Goal: Information Seeking & Learning: Learn about a topic

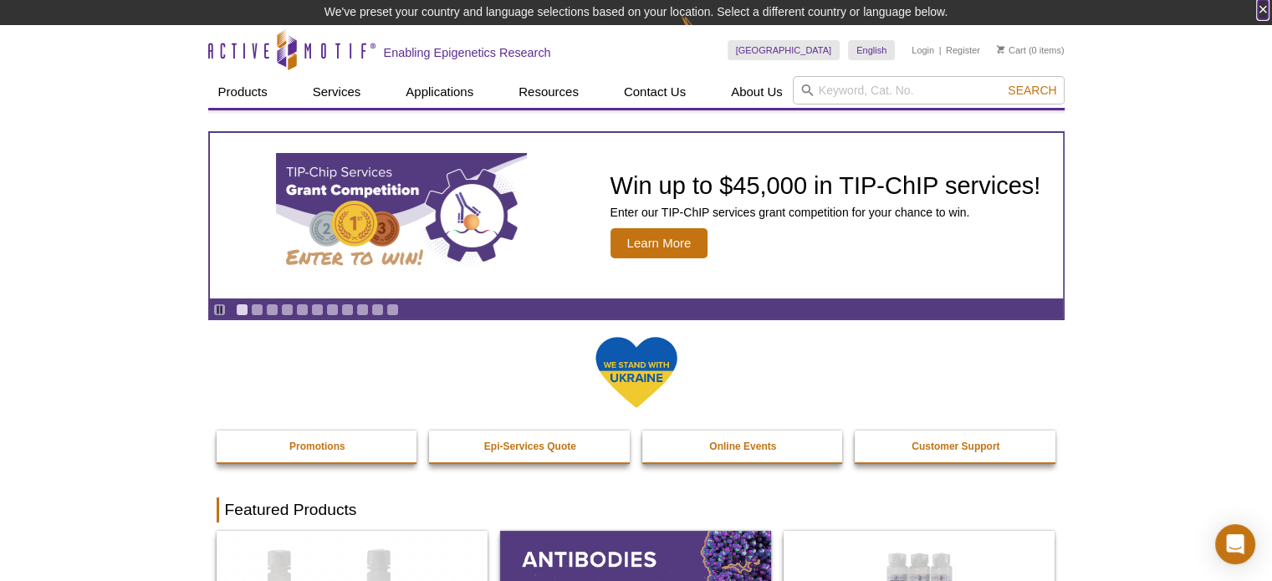
click at [1261, 6] on button "×" at bounding box center [1263, 9] width 10 height 19
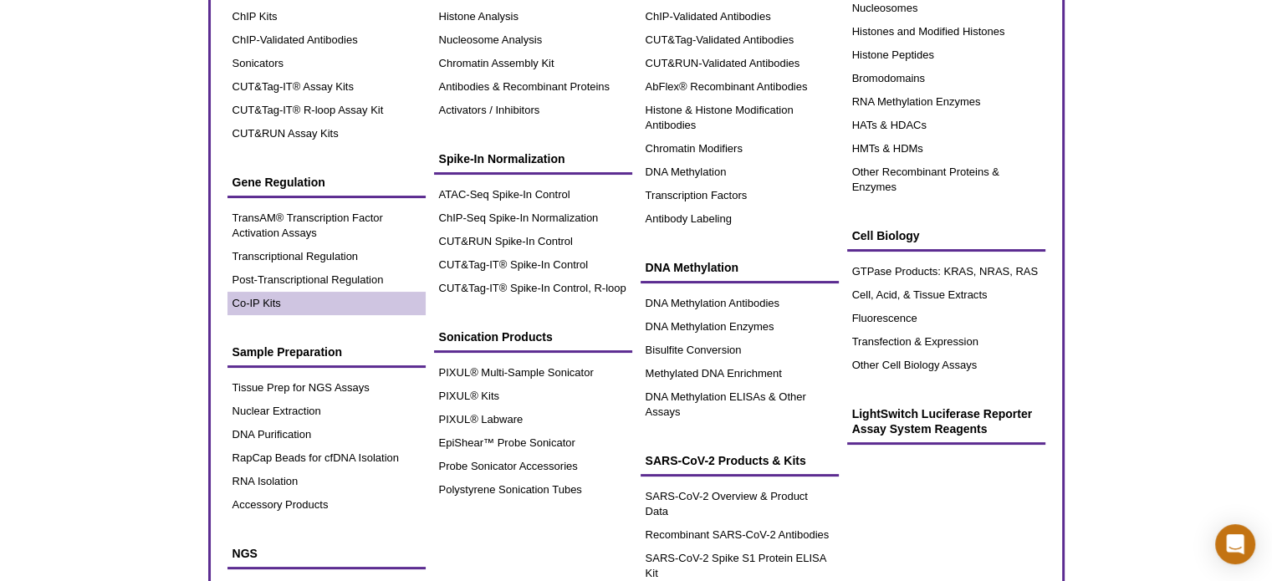
scroll to position [167, 0]
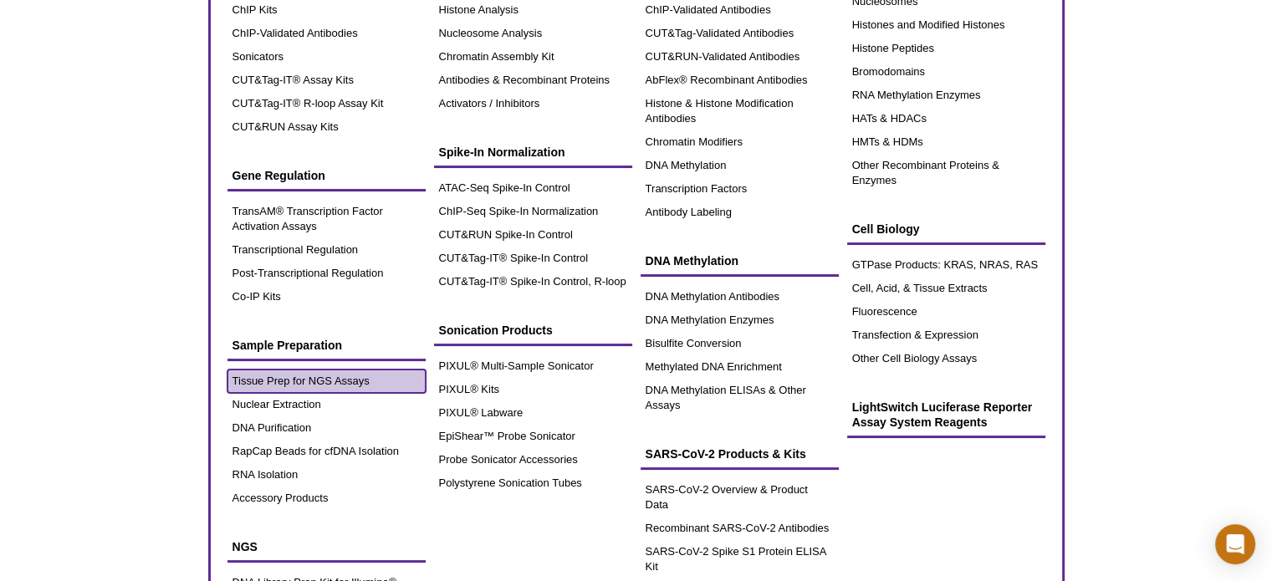
click at [258, 381] on link "Tissue Prep for NGS Assays" at bounding box center [326, 381] width 198 height 23
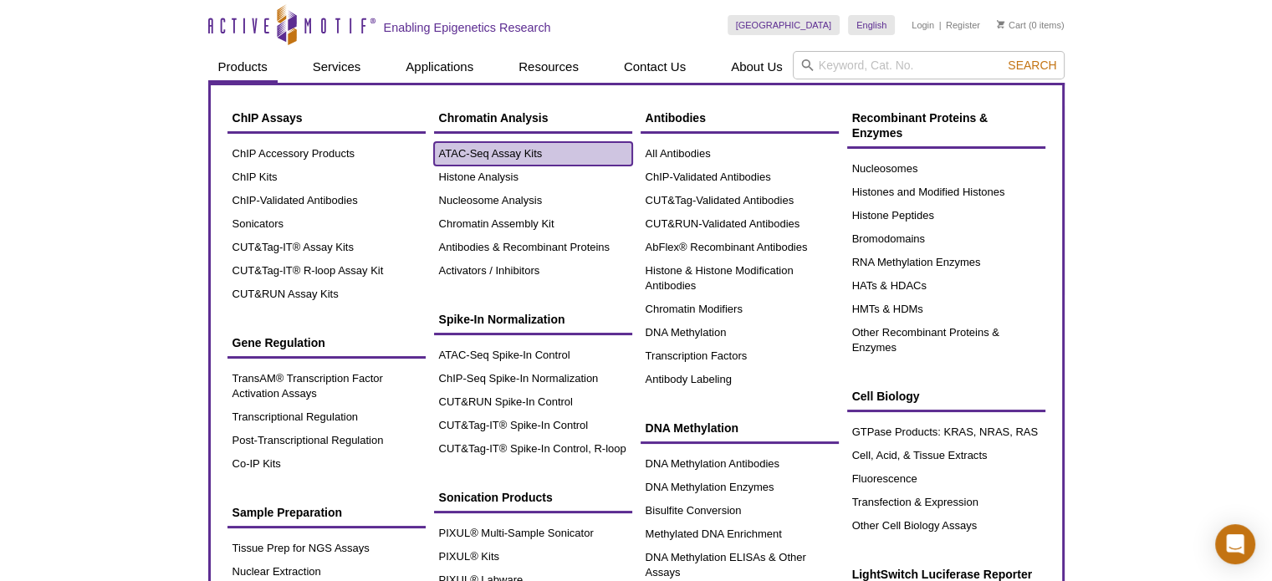
click at [486, 153] on link "ATAC-Seq Assay Kits" at bounding box center [533, 153] width 198 height 23
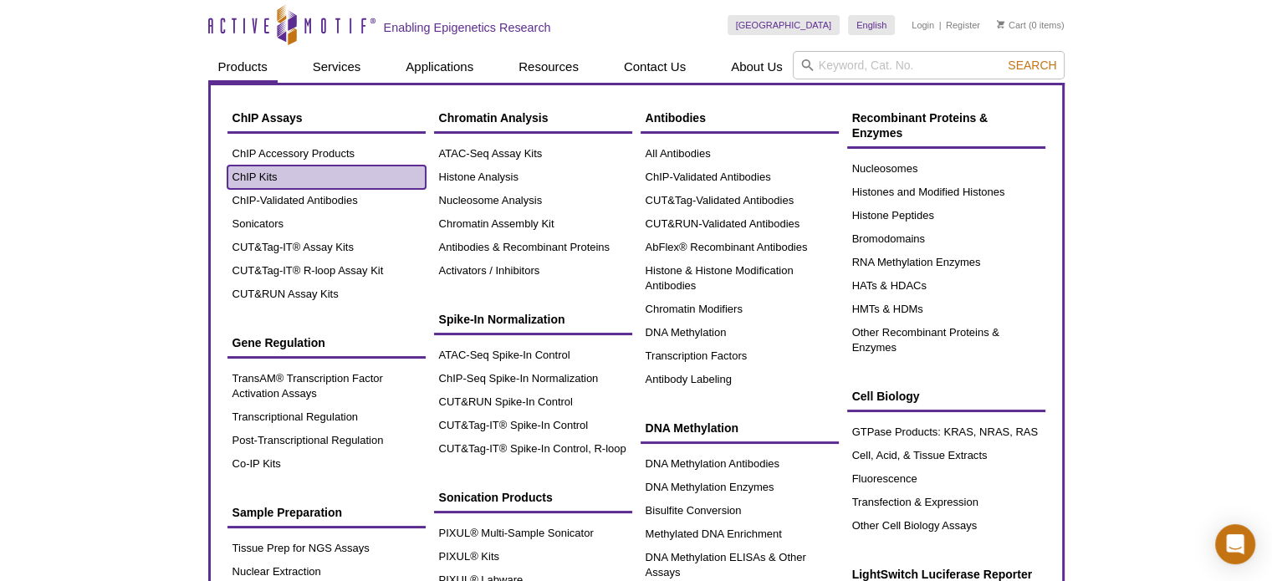
click at [250, 176] on link "ChIP Kits" at bounding box center [326, 177] width 198 height 23
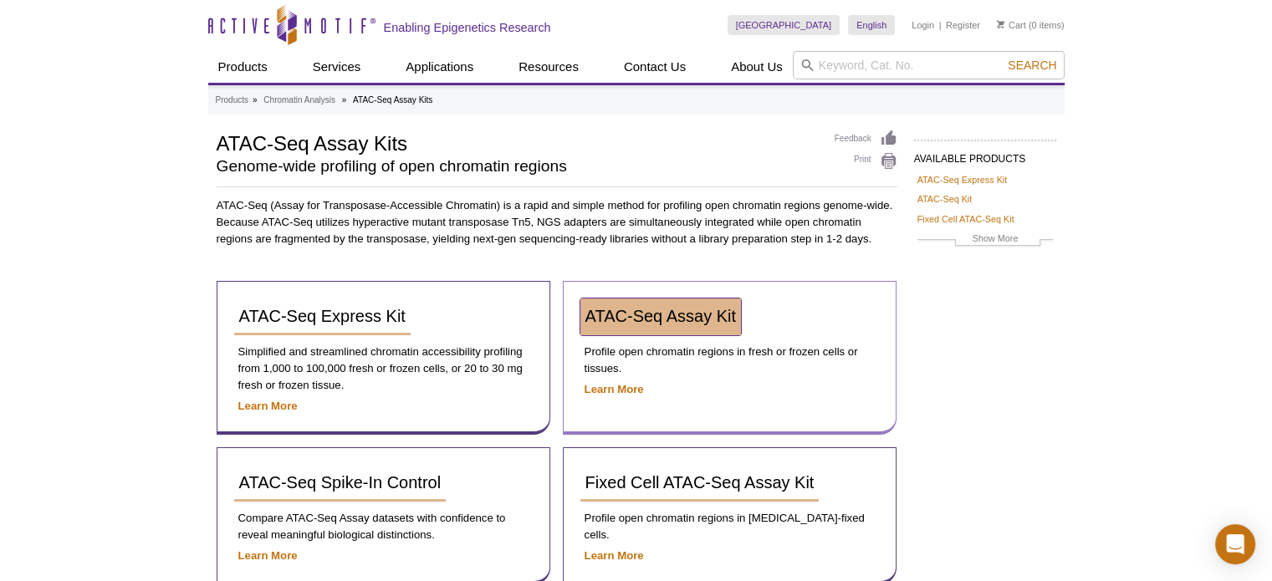
click at [725, 310] on span "ATAC-Seq Assay Kit" at bounding box center [660, 316] width 151 height 18
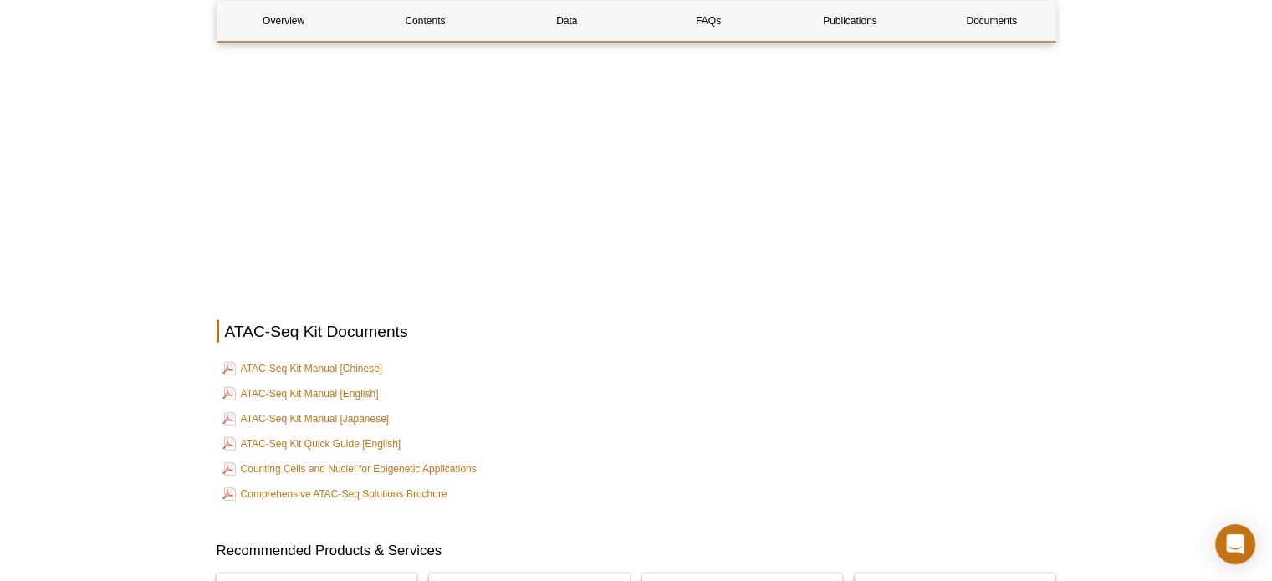
scroll to position [4516, 0]
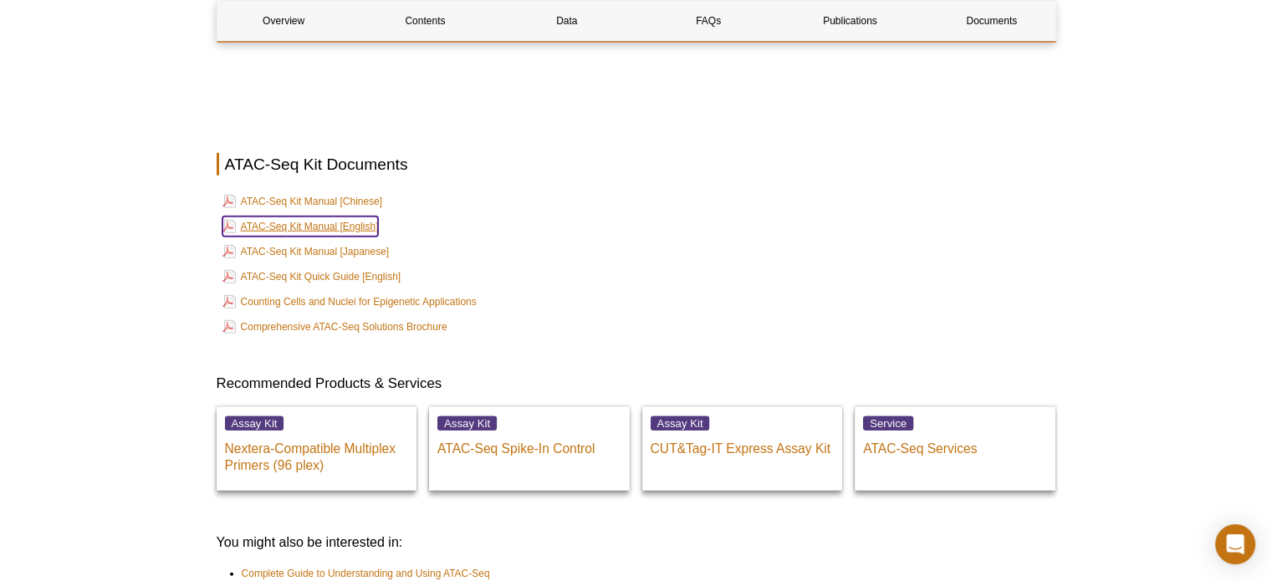
click at [365, 217] on link "ATAC-Seq Kit Manual [English]" at bounding box center [300, 227] width 156 height 20
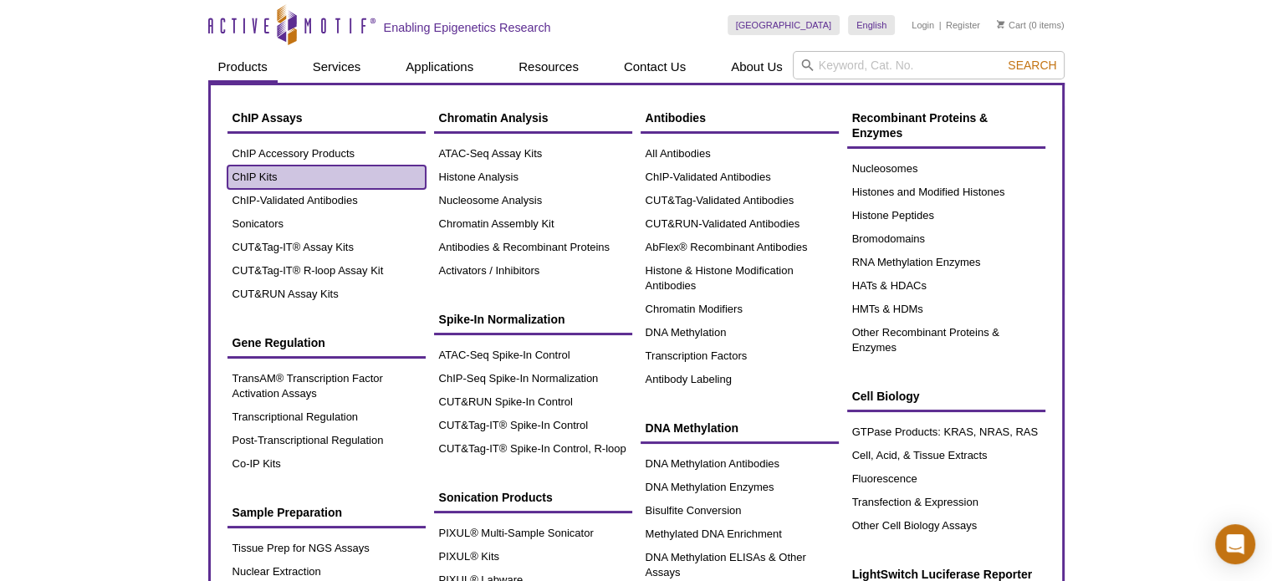
click at [261, 180] on link "ChIP Kits" at bounding box center [326, 177] width 198 height 23
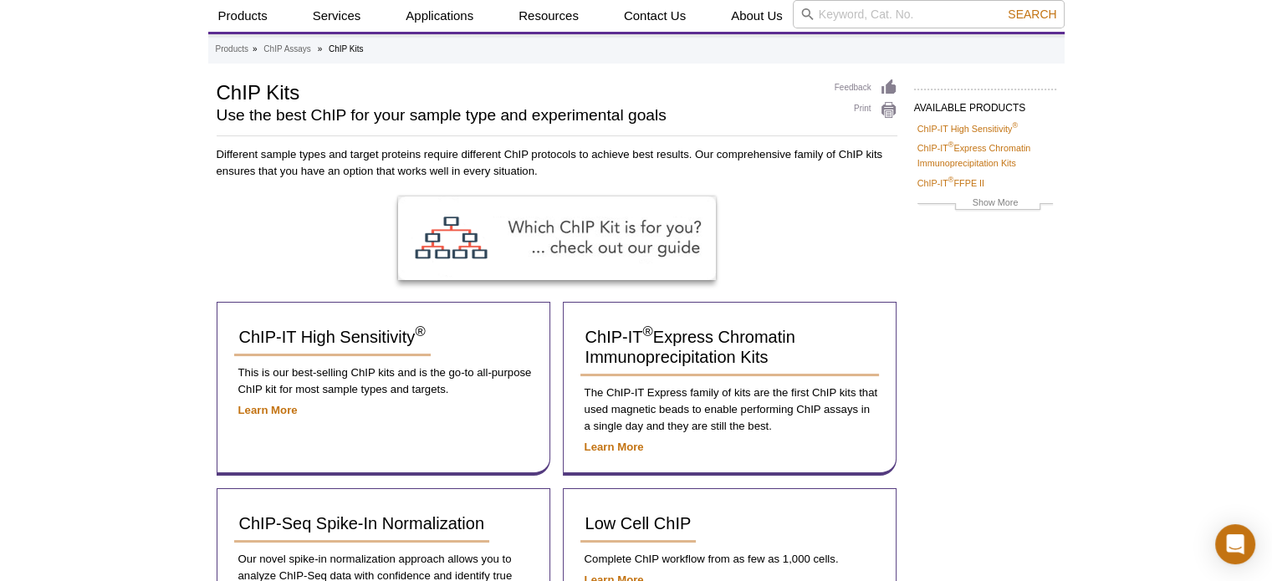
scroll to position [167, 0]
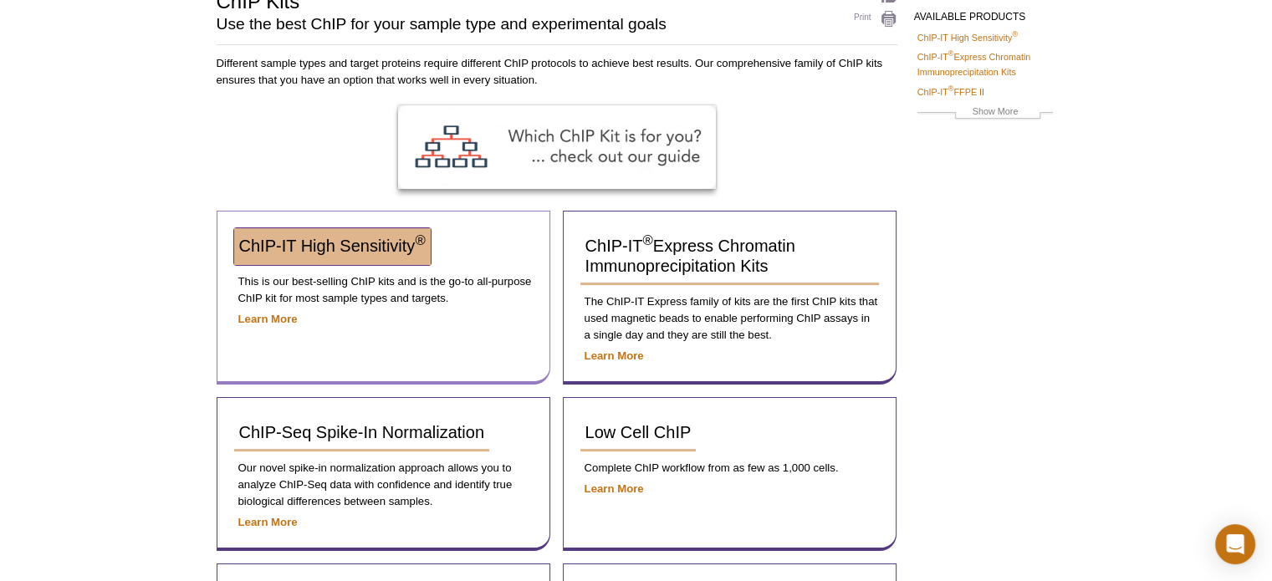
click at [263, 243] on span "ChIP-IT High Sensitivity ®" at bounding box center [332, 246] width 187 height 18
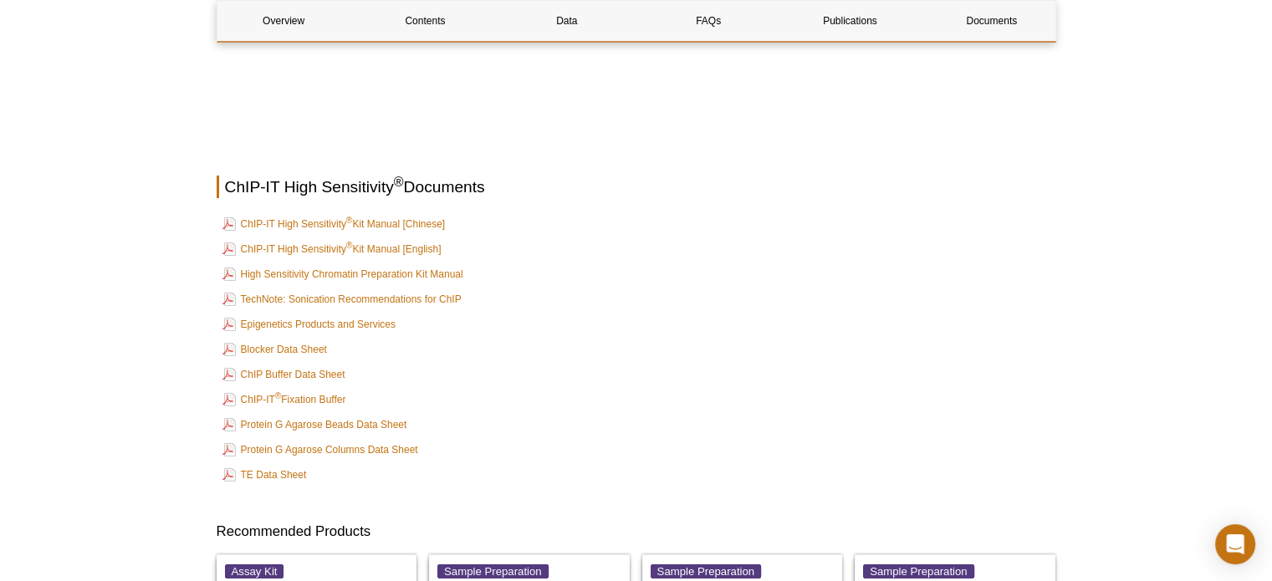
scroll to position [6080, 0]
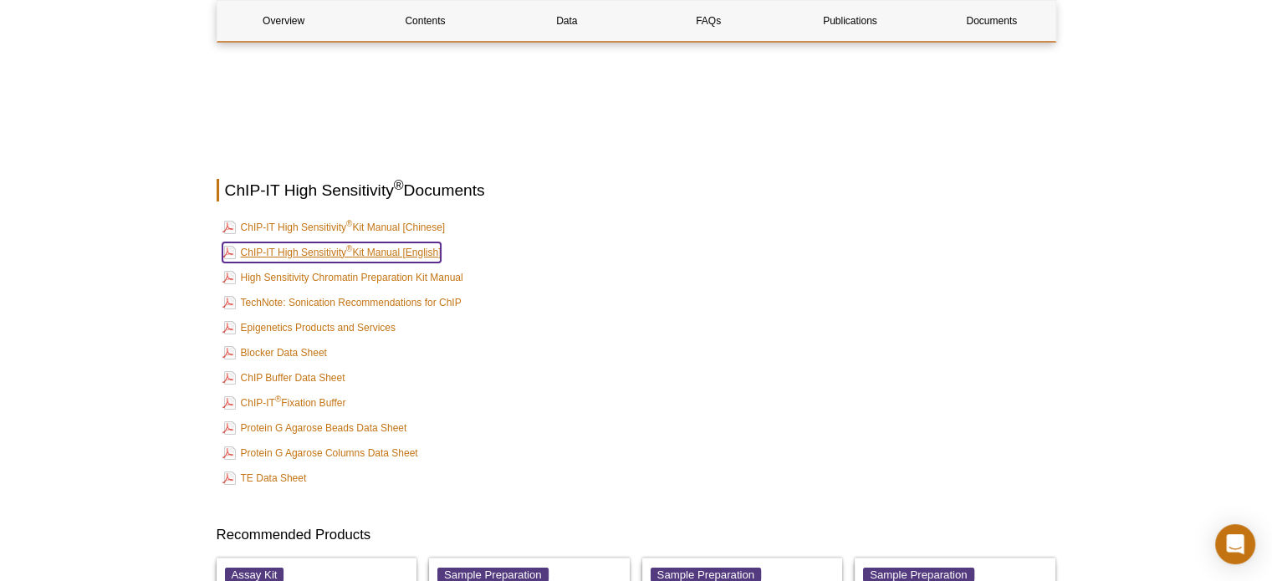
click at [431, 243] on link "ChIP-IT High Sensitivity ® Kit Manual [English]" at bounding box center [331, 253] width 219 height 20
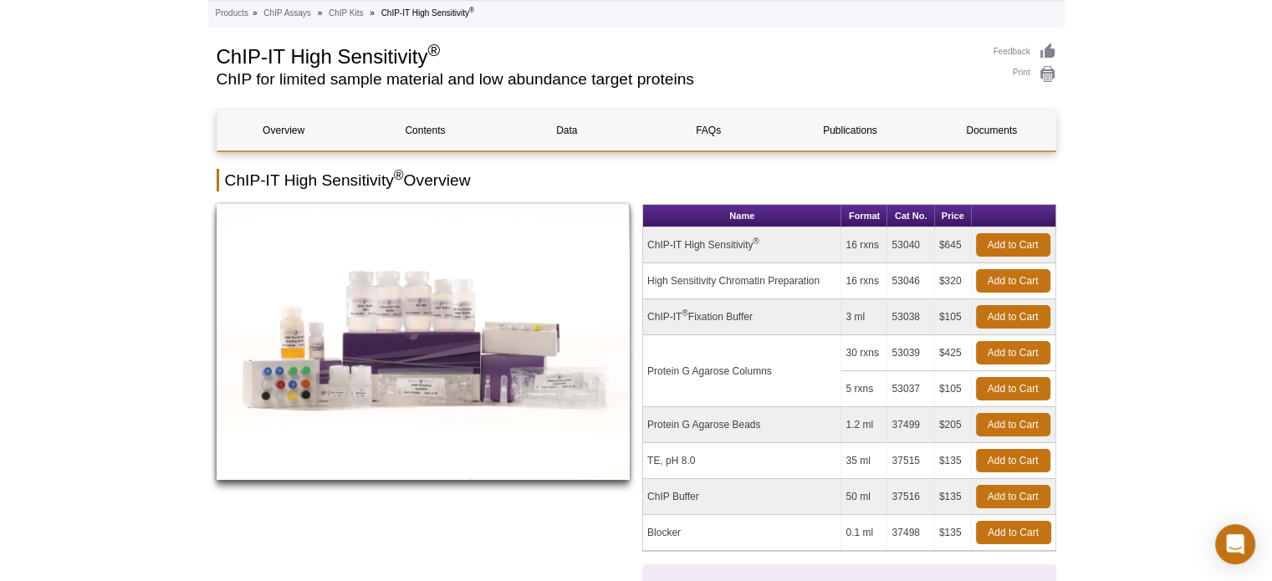
scroll to position [0, 0]
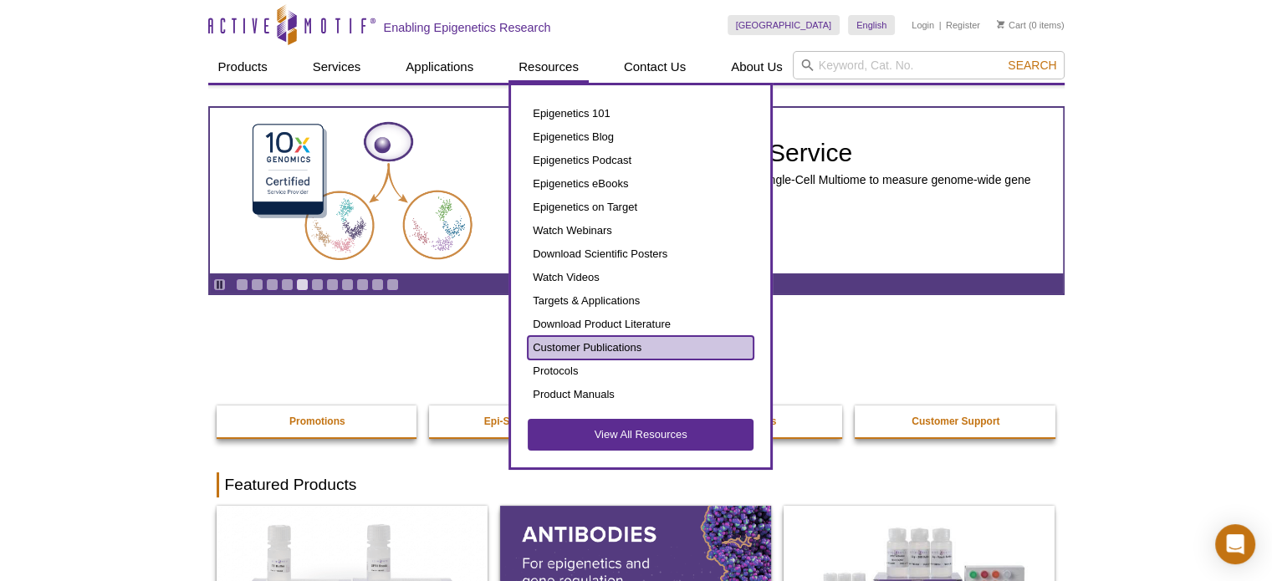
click at [611, 345] on link "Customer Publications" at bounding box center [641, 347] width 226 height 23
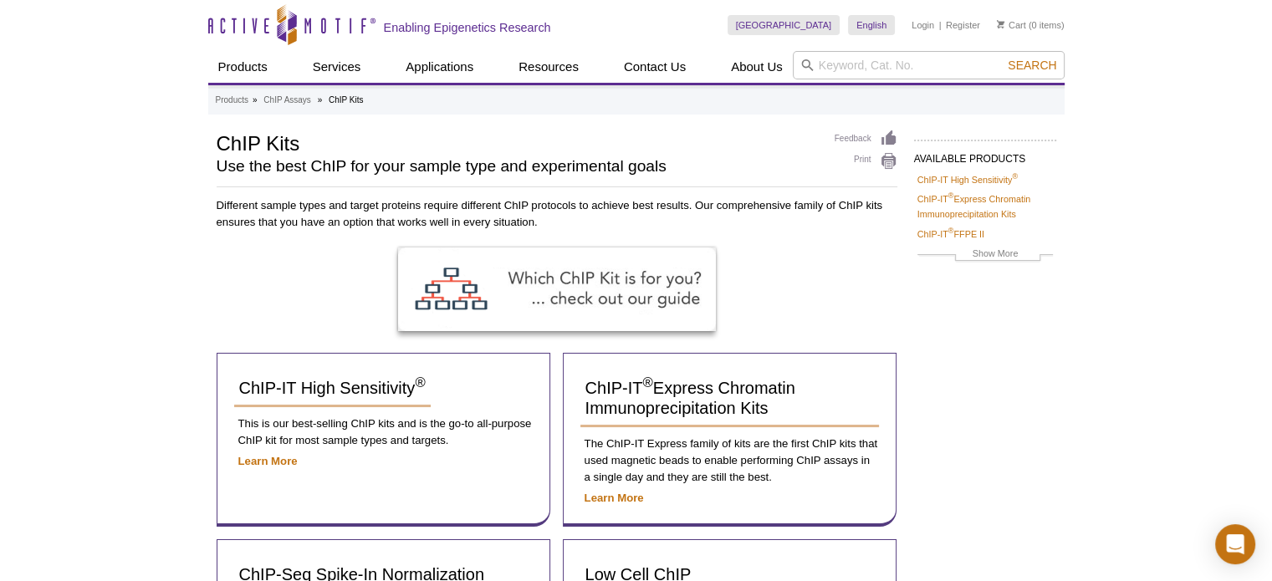
scroll to position [167, 0]
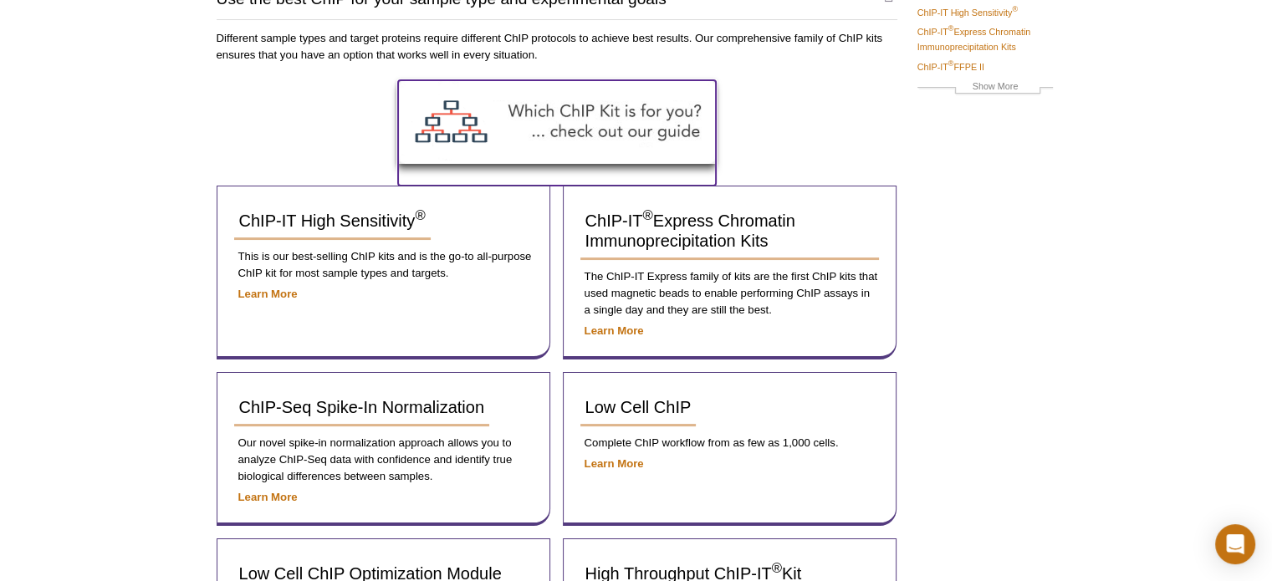
click at [637, 117] on img at bounding box center [557, 122] width 318 height 84
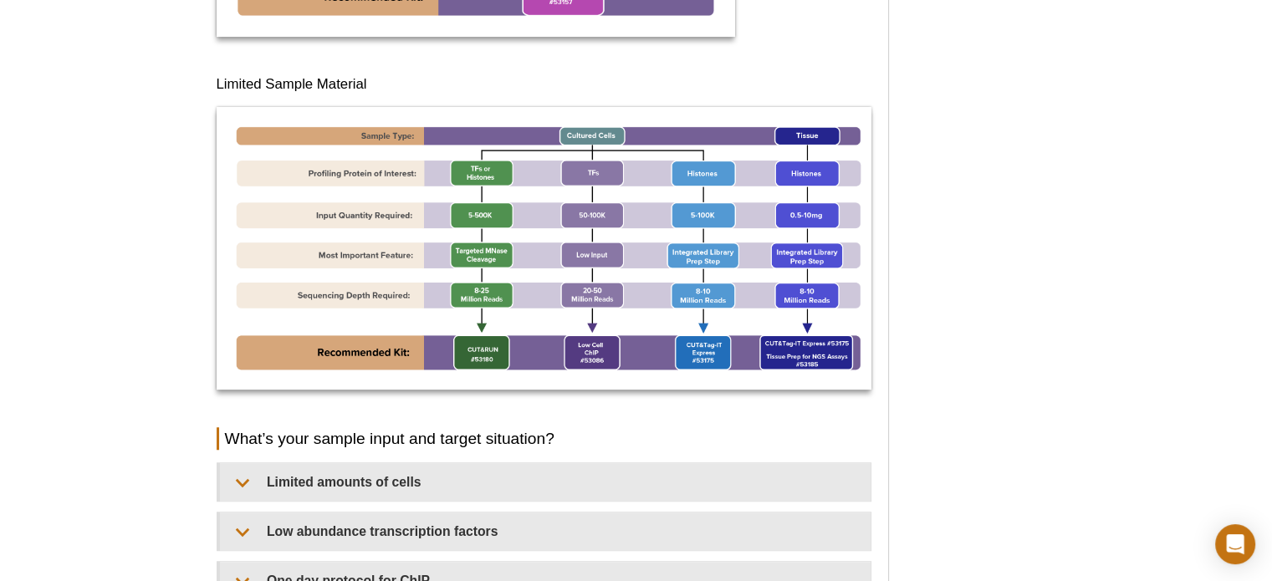
scroll to position [1087, 0]
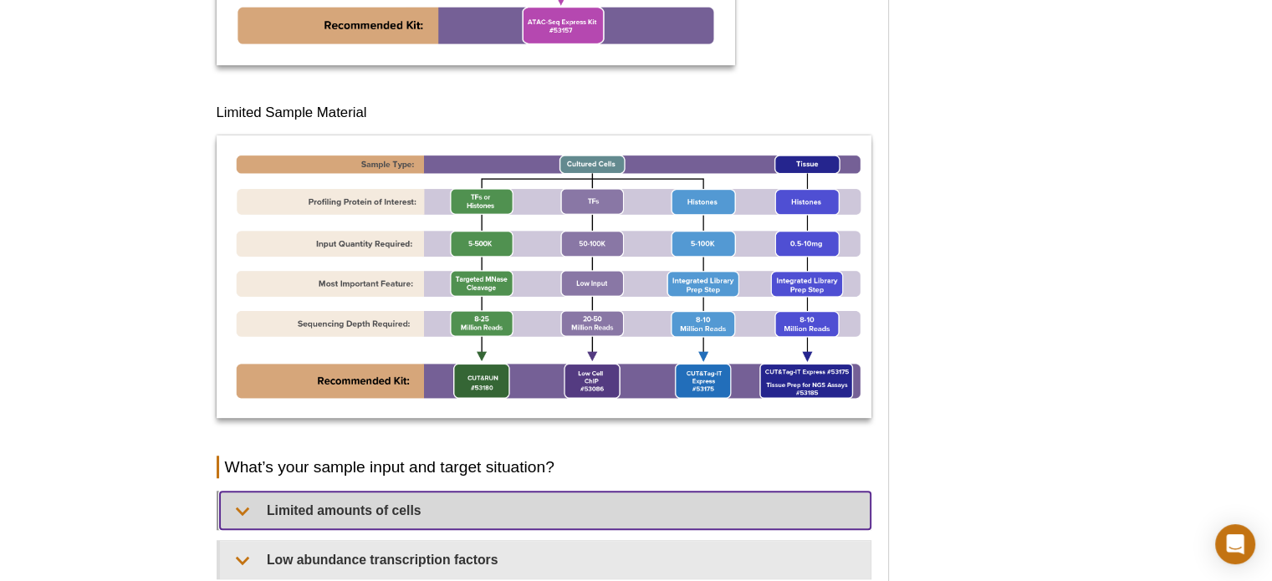
click at [246, 514] on summary "Limited amounts of cells​" at bounding box center [545, 511] width 651 height 38
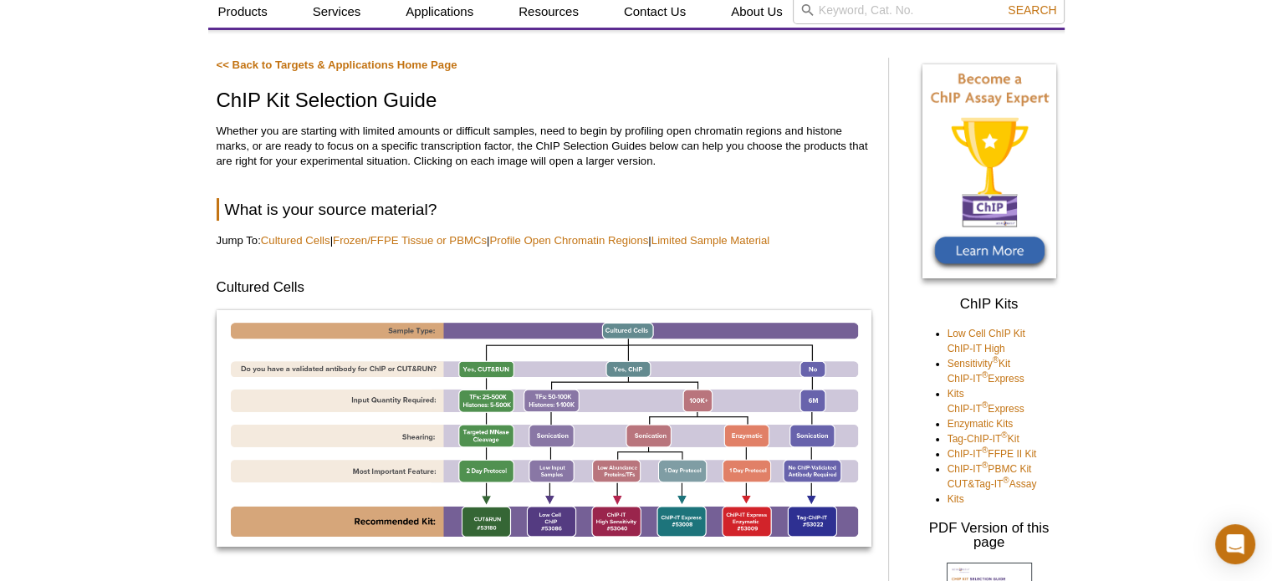
scroll to position [0, 0]
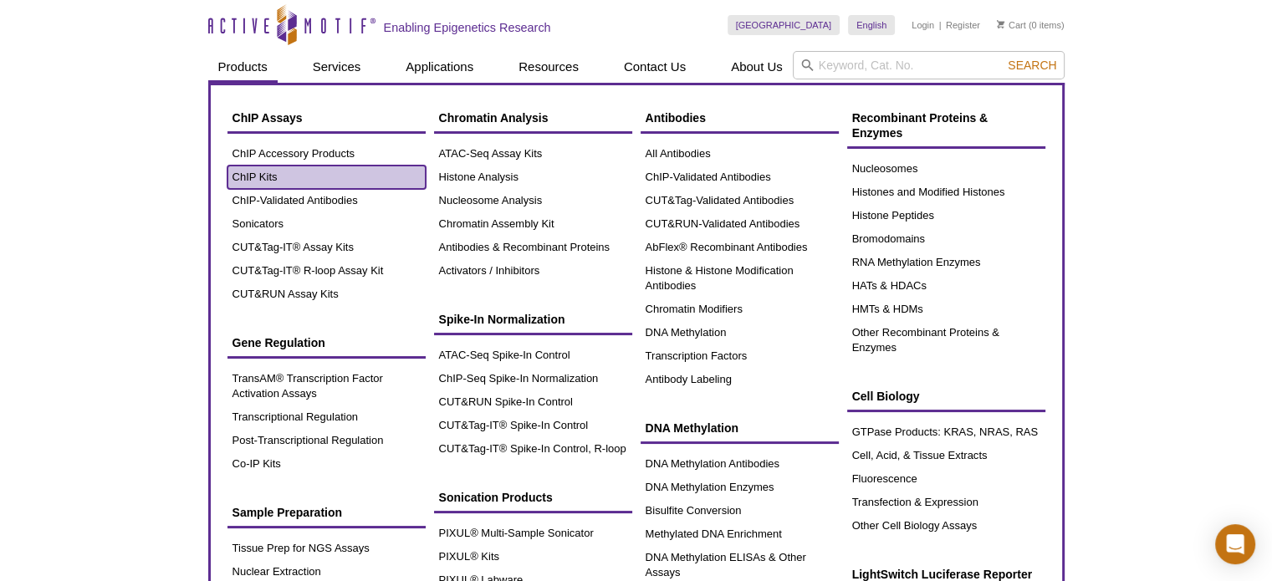
click at [267, 176] on link "ChIP Kits" at bounding box center [326, 177] width 198 height 23
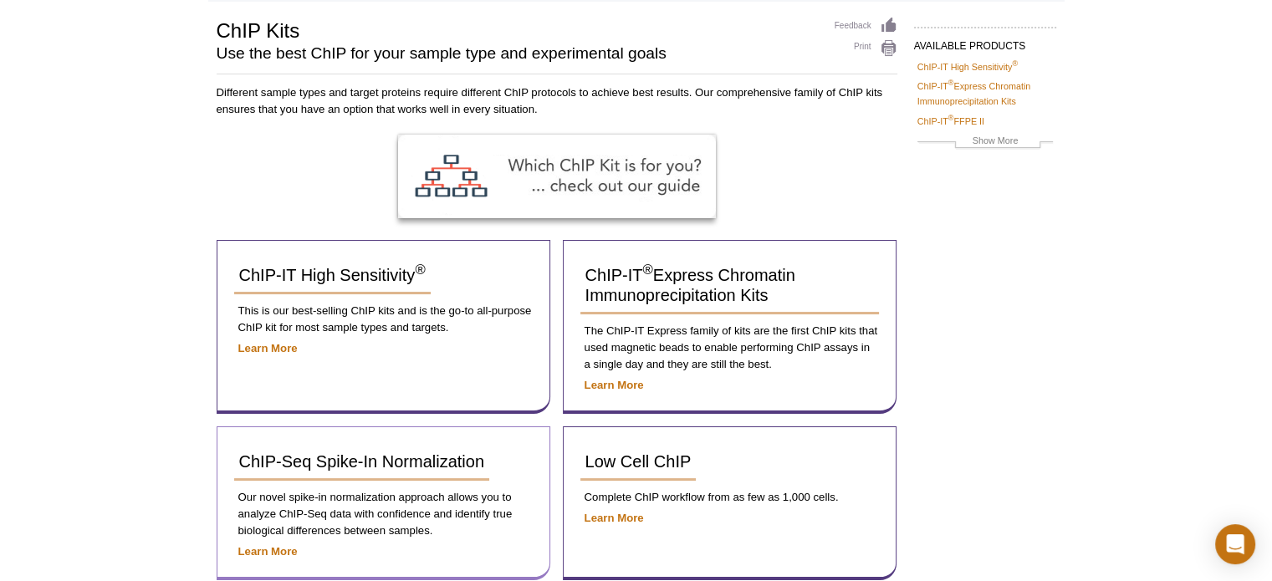
scroll to position [335, 0]
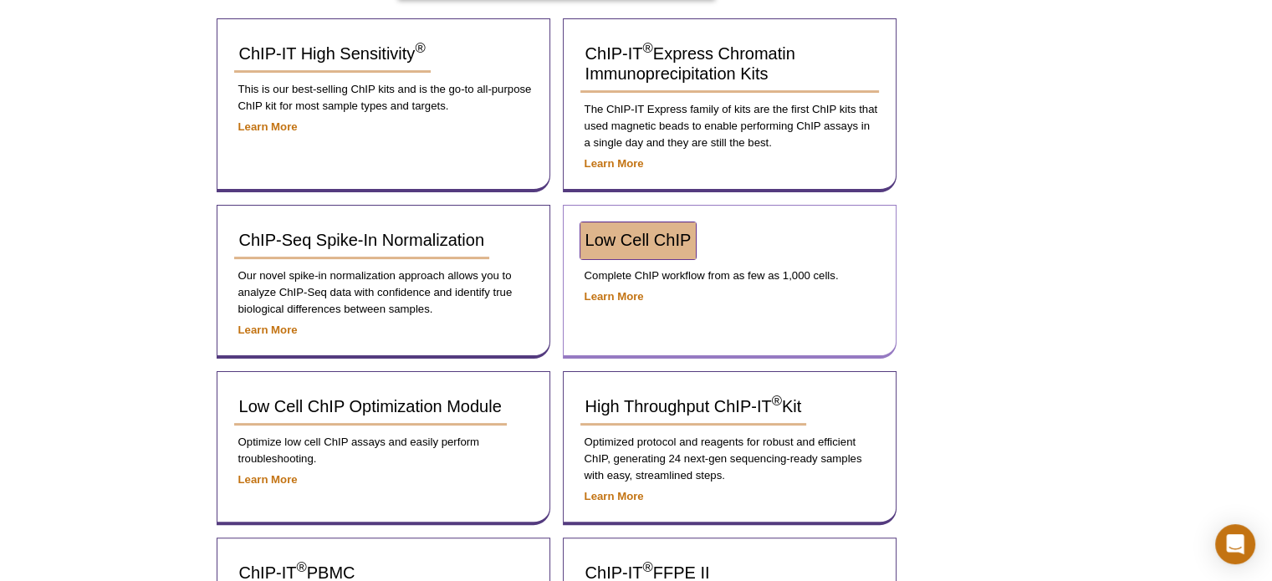
click at [656, 240] on span "Low Cell ChIP" at bounding box center [638, 240] width 106 height 18
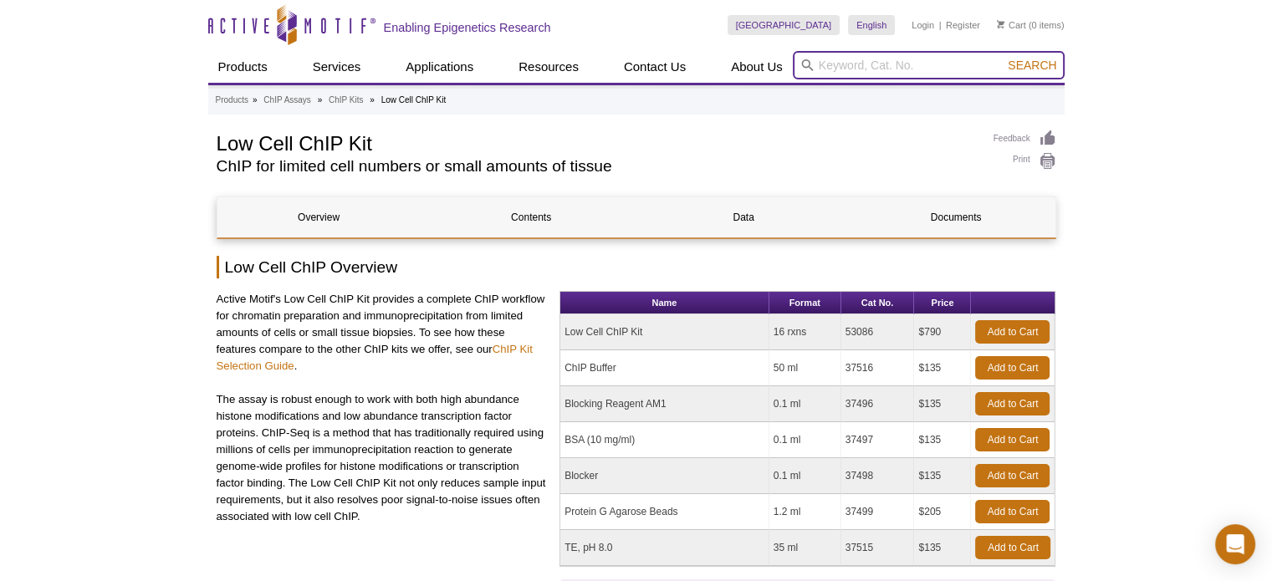
click at [892, 64] on input "search" at bounding box center [929, 65] width 272 height 28
click at [1003, 58] on button "Search" at bounding box center [1032, 65] width 59 height 15
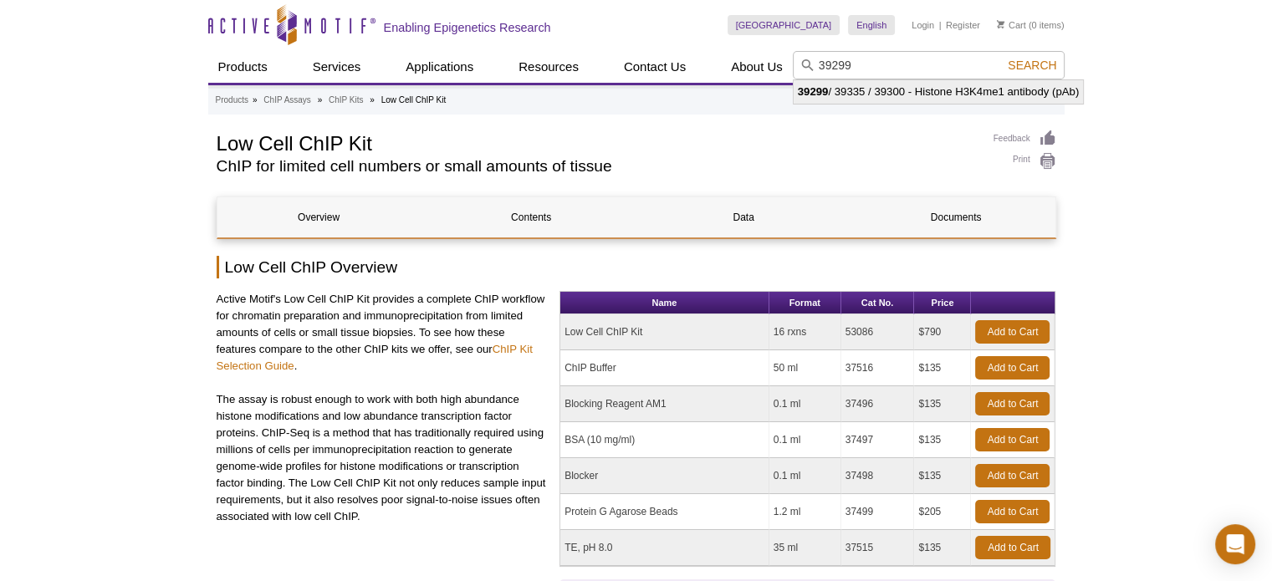
click at [907, 89] on li "39299 / 39335 / 39300 - Histone H3K4me1 antibody (pAb)" at bounding box center [939, 91] width 290 height 23
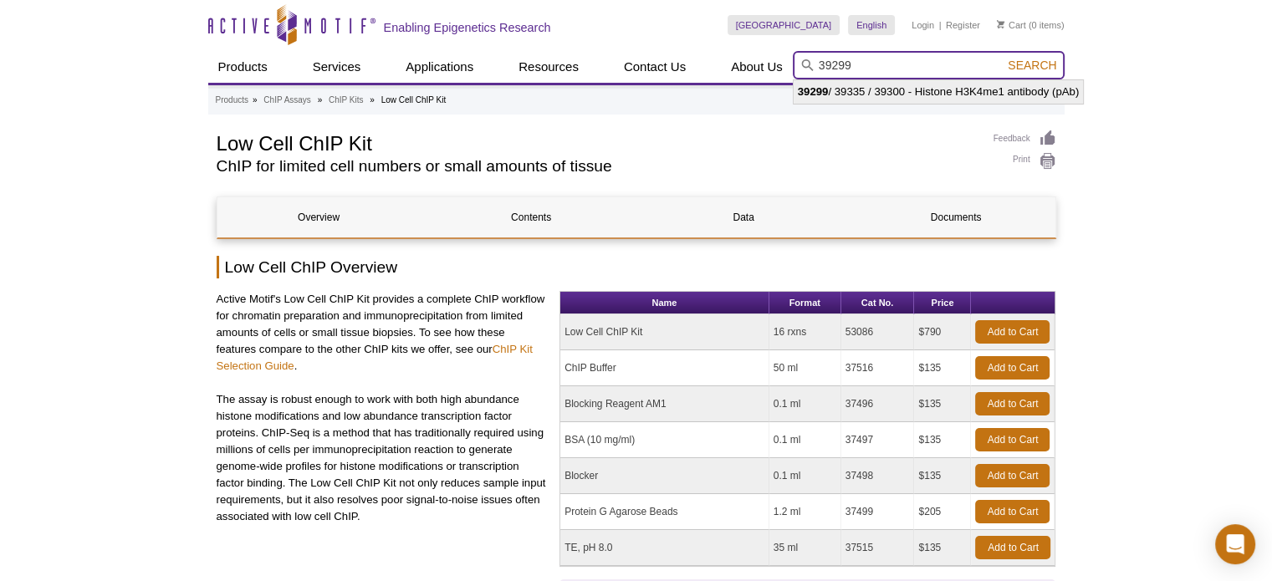
type input "39299 / 39335 / 39300 - Histone H3K4me1 antibody (pAb)"
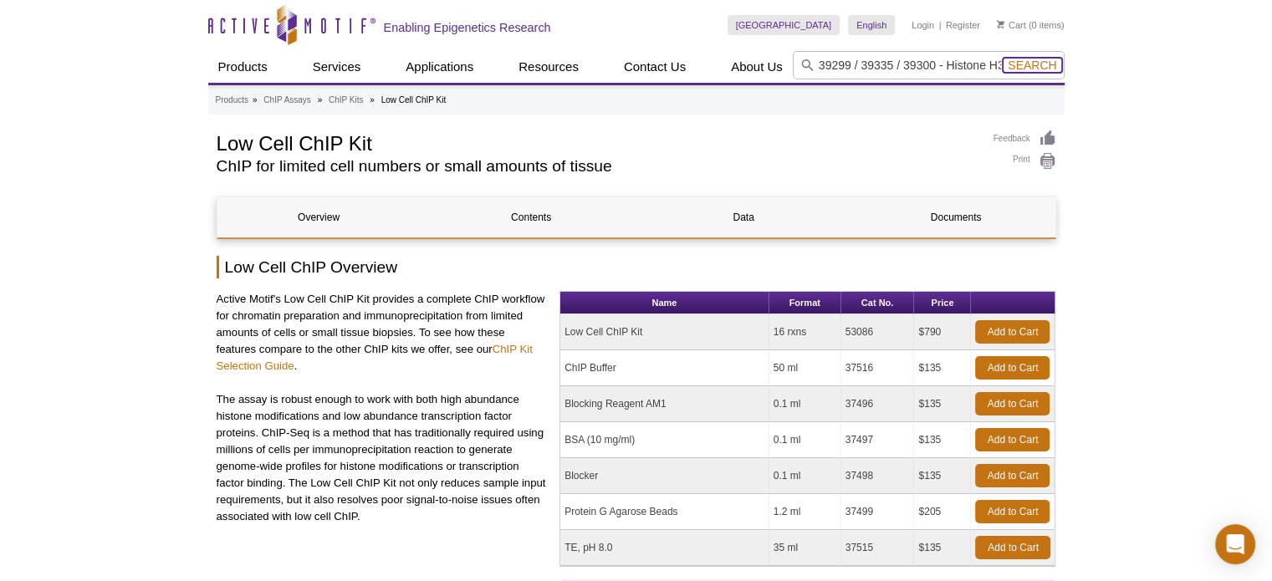
click at [1039, 67] on span "Search" at bounding box center [1032, 65] width 49 height 13
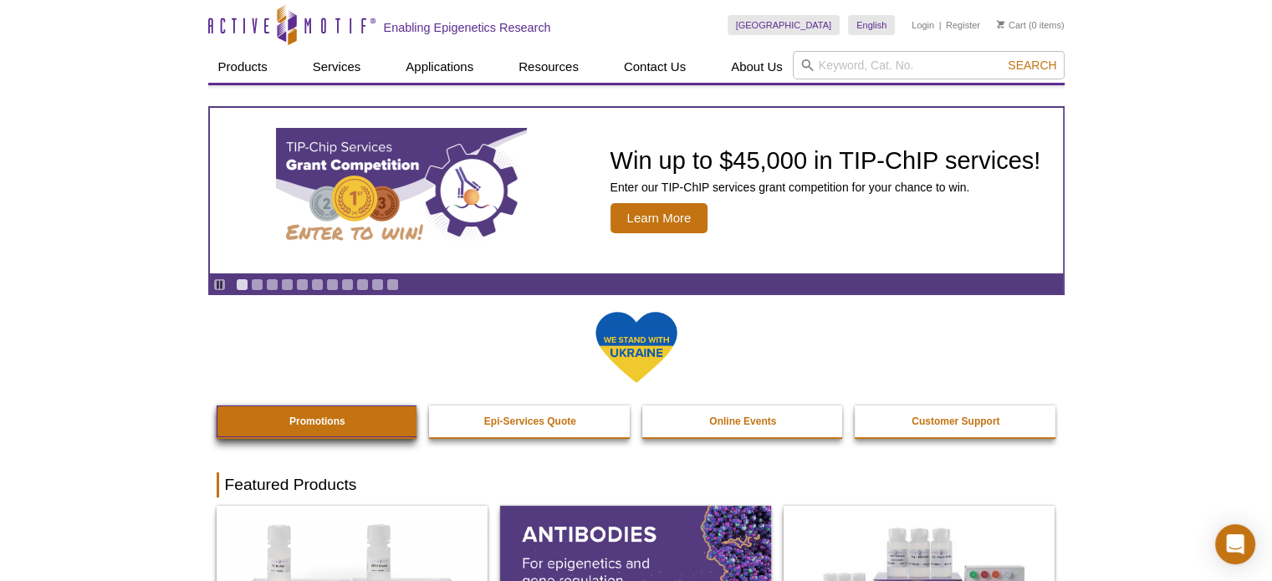
click at [306, 424] on strong "Promotions" at bounding box center [317, 422] width 56 height 12
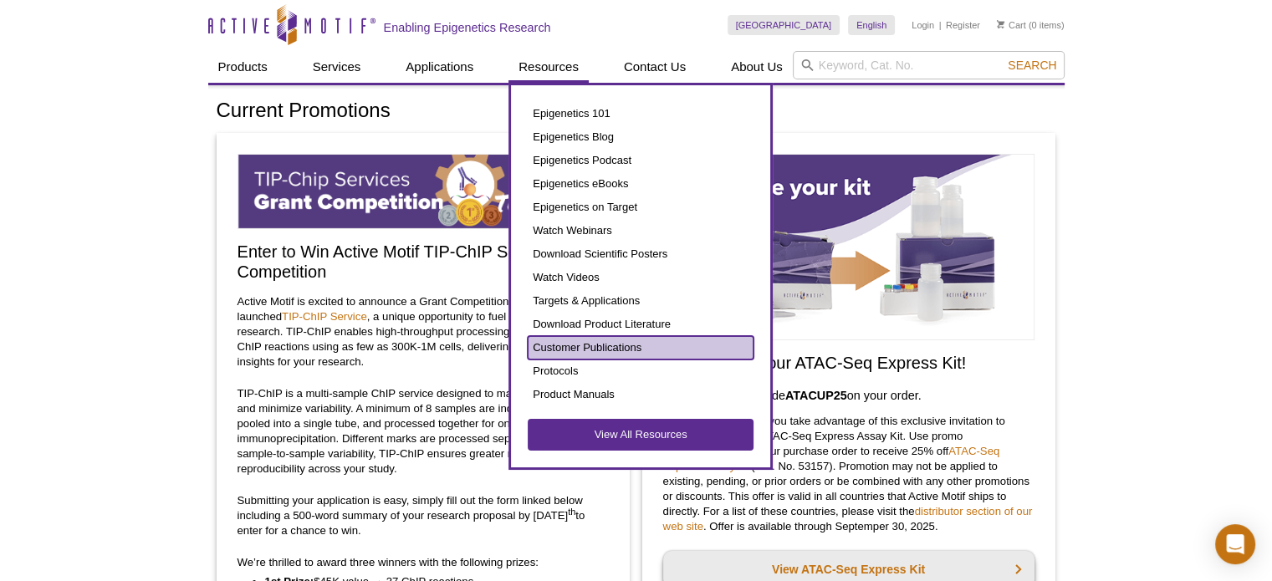
click at [583, 345] on link "Customer Publications" at bounding box center [641, 347] width 226 height 23
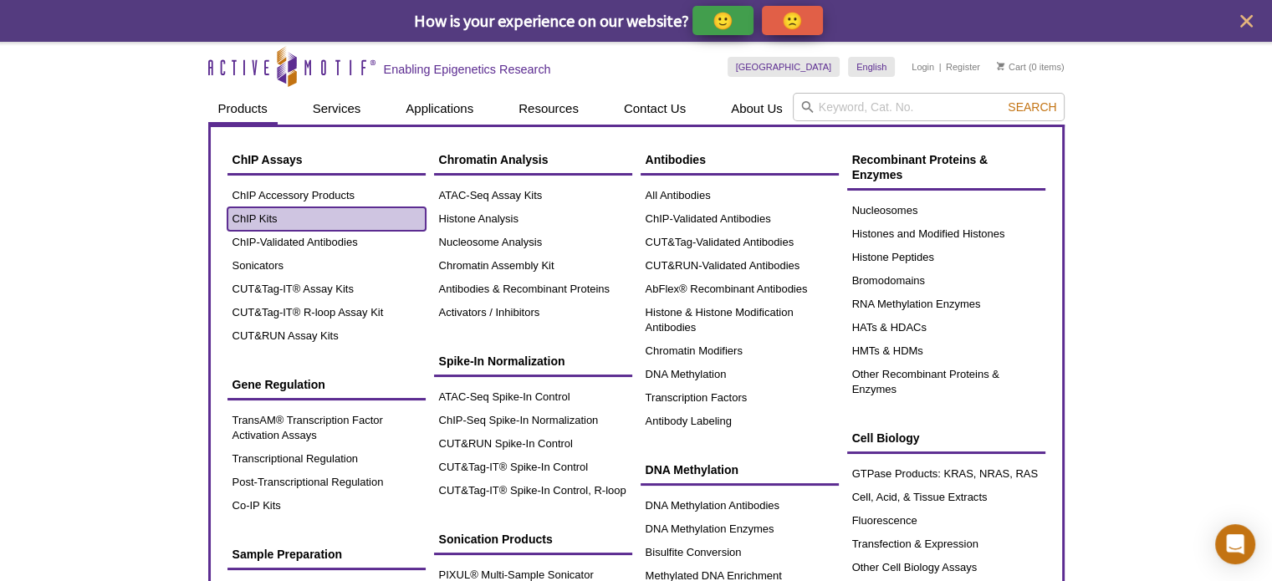
click at [271, 220] on link "ChIP Kits" at bounding box center [326, 218] width 198 height 23
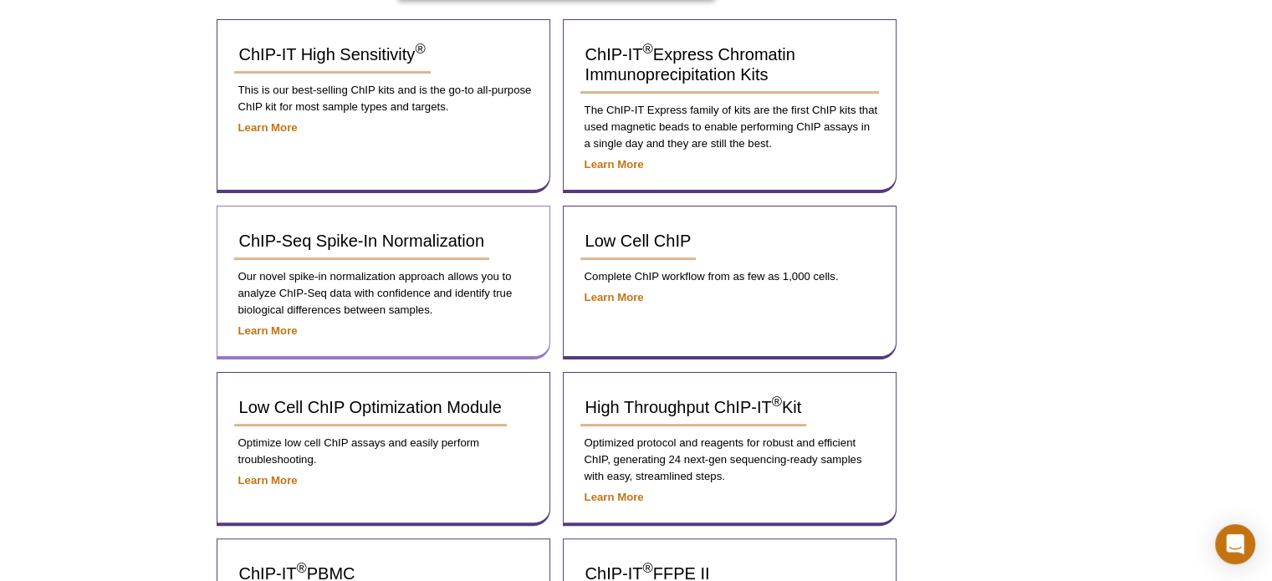
scroll to position [335, 0]
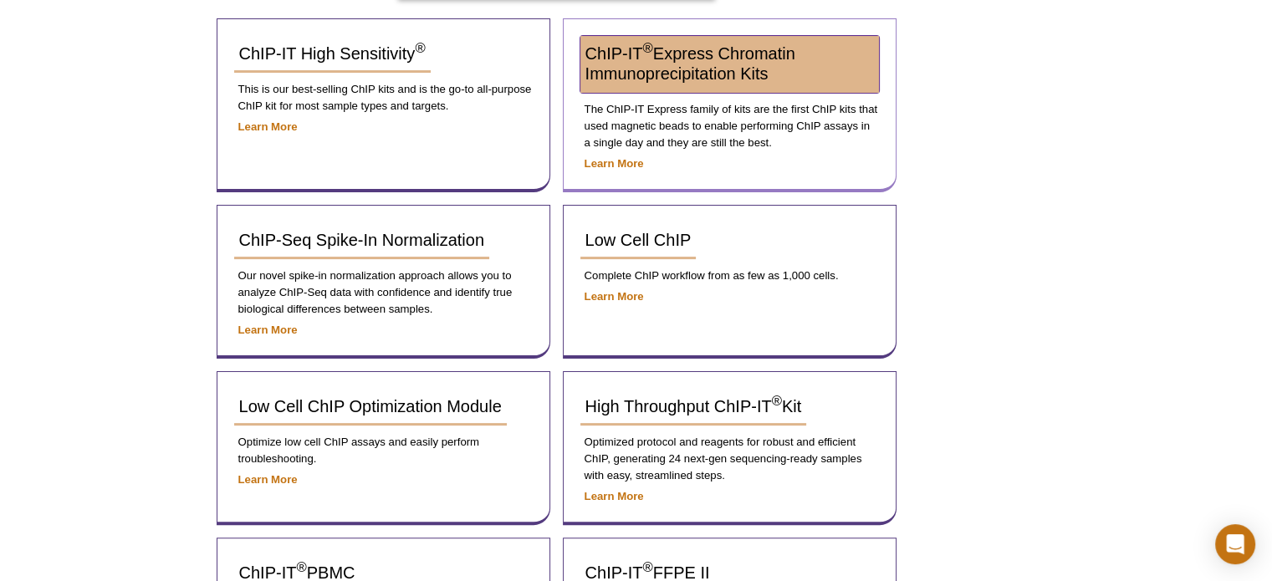
click at [687, 69] on span "ChIP-IT ® Express Chromatin Immunoprecipitation Kits" at bounding box center [690, 63] width 210 height 38
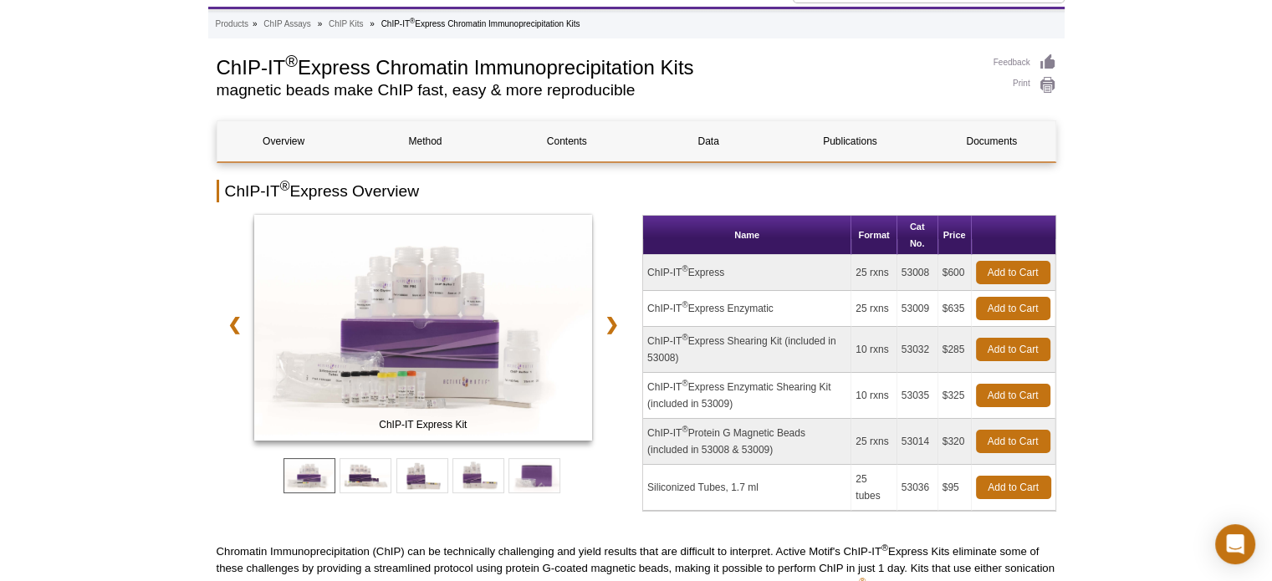
scroll to position [167, 0]
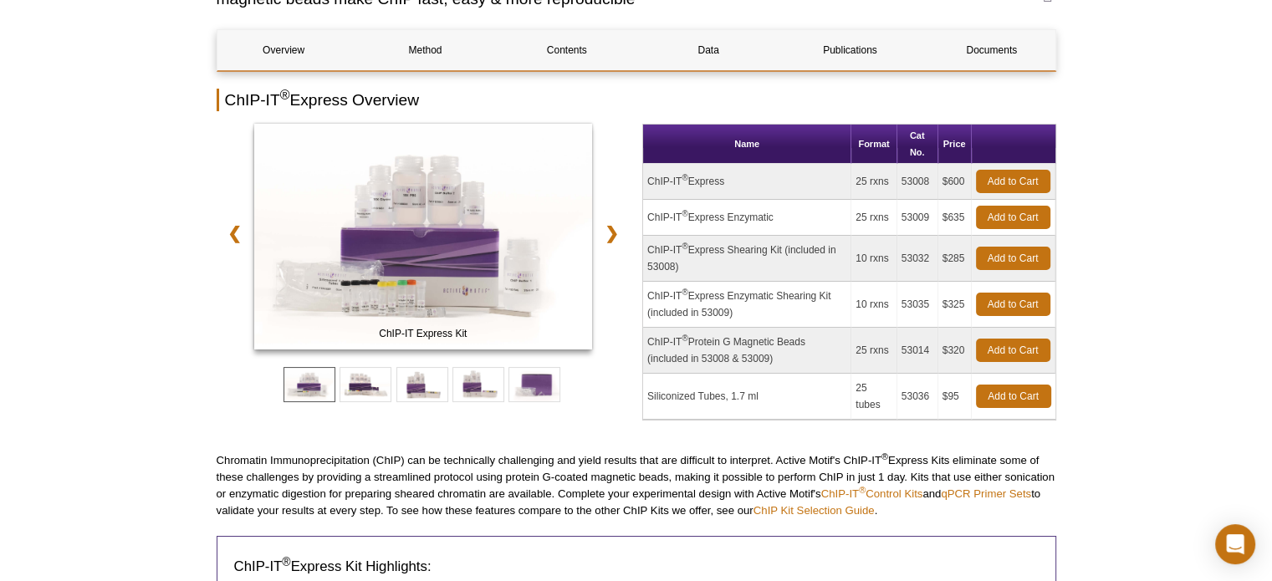
drag, startPoint x: 930, startPoint y: 180, endPoint x: 897, endPoint y: 179, distance: 32.6
click at [897, 179] on td "53008" at bounding box center [917, 182] width 41 height 36
copy td "53008"
click at [917, 183] on td "53008" at bounding box center [917, 182] width 41 height 36
drag, startPoint x: 928, startPoint y: 180, endPoint x: 900, endPoint y: 180, distance: 27.6
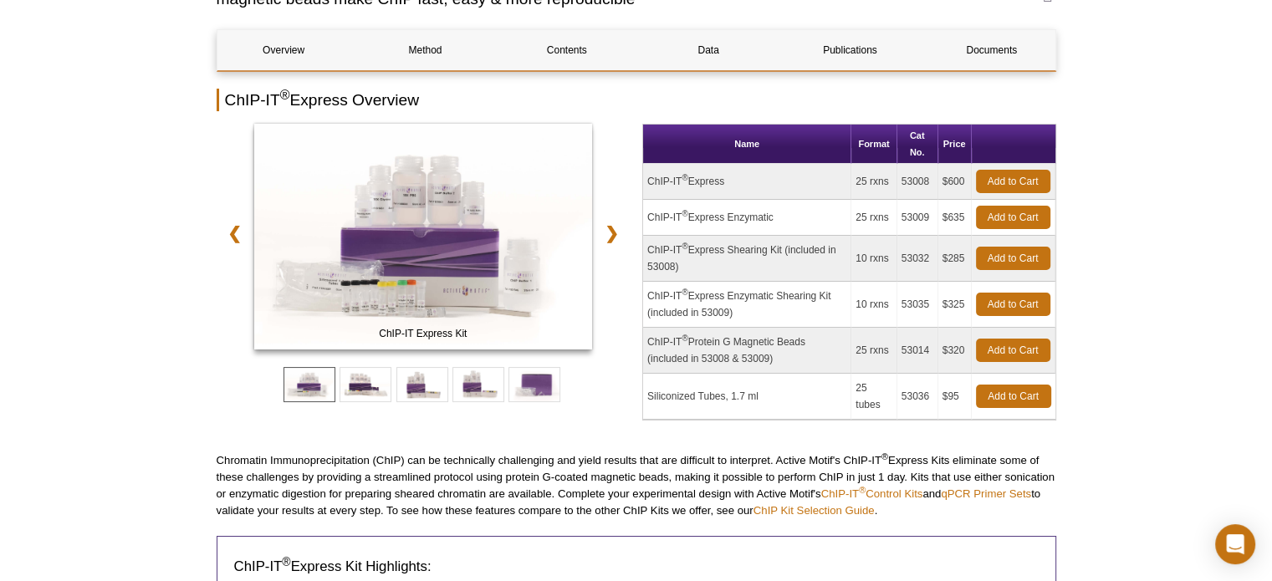
click at [900, 180] on td "53008" at bounding box center [917, 182] width 41 height 36
copy td "53008"
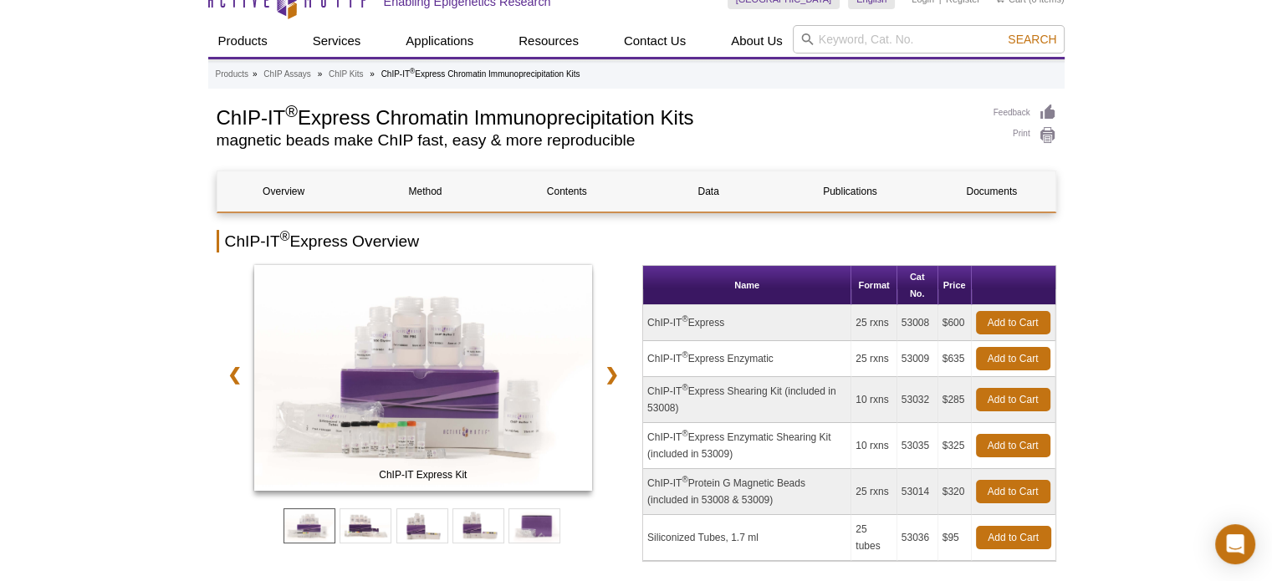
scroll to position [0, 0]
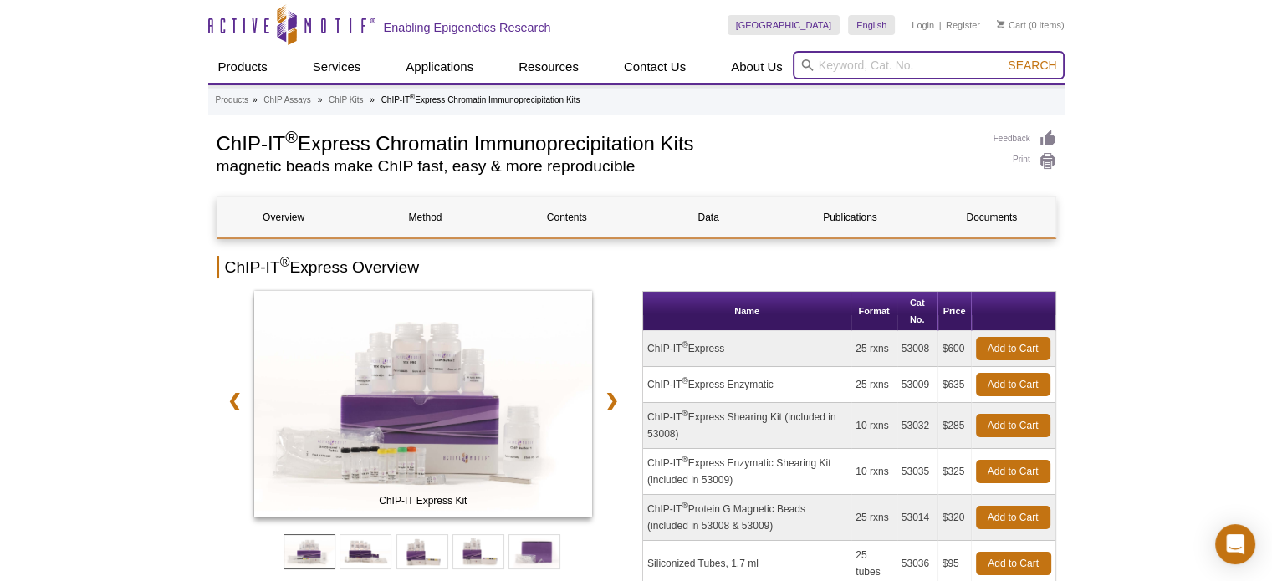
click at [936, 66] on input "search" at bounding box center [929, 65] width 272 height 28
type input "39156"
click at [1003, 58] on button "Search" at bounding box center [1032, 65] width 59 height 15
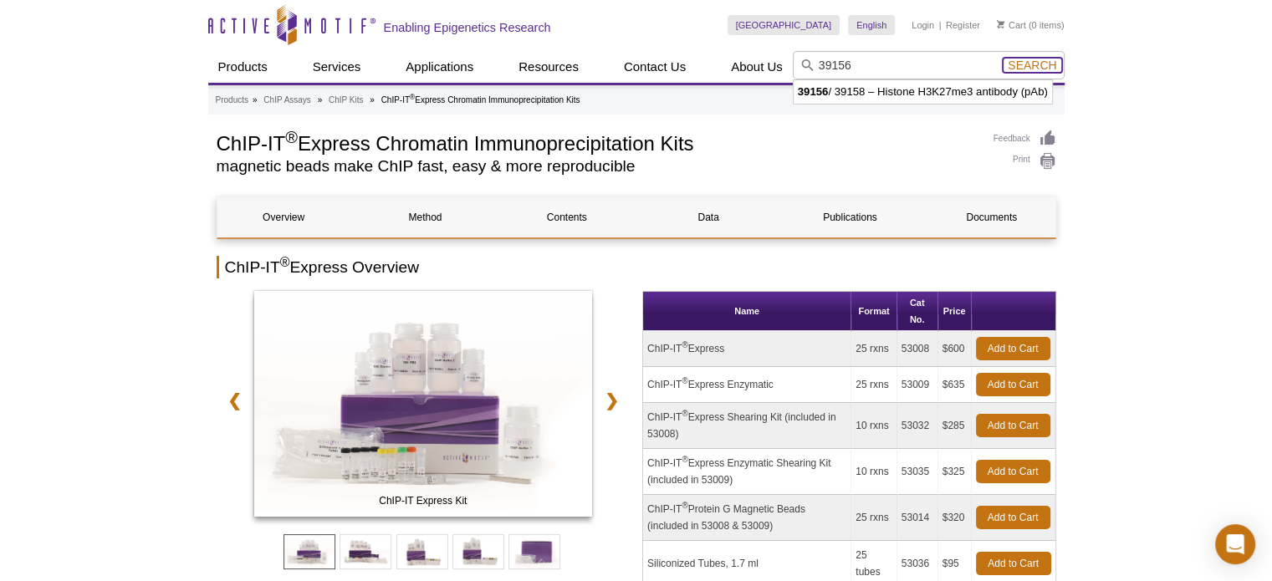
click at [1021, 65] on span "Search" at bounding box center [1032, 65] width 49 height 13
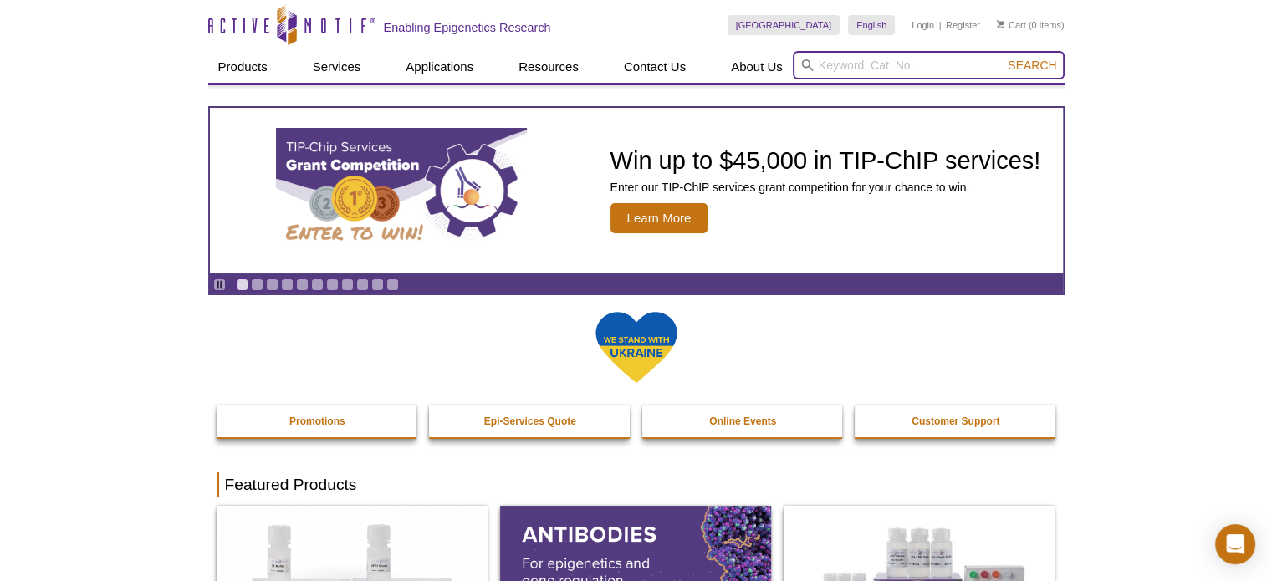
click at [869, 69] on input "search" at bounding box center [929, 65] width 272 height 28
paste input "53008"
type input "53008"
click at [1003, 58] on button "Search" at bounding box center [1032, 65] width 59 height 15
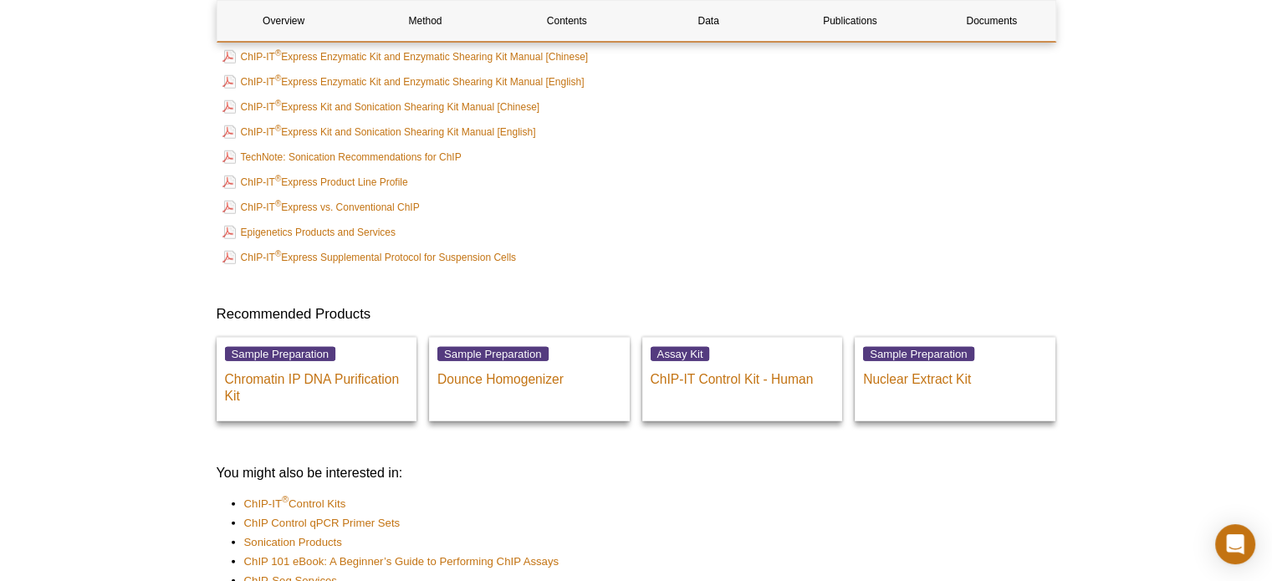
scroll to position [4349, 0]
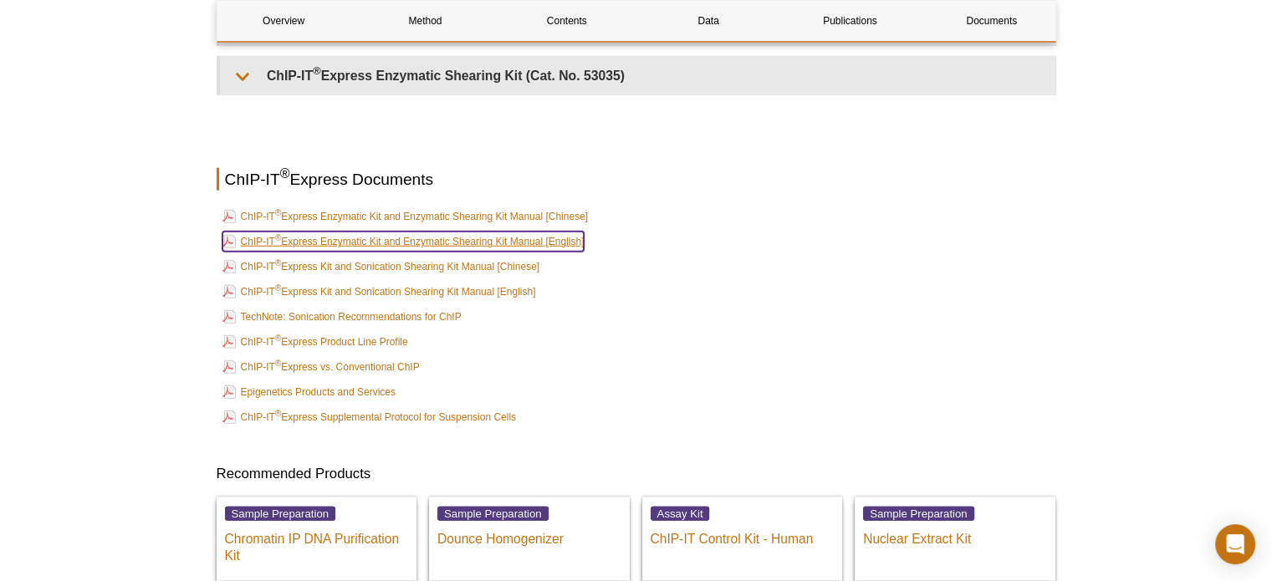
click at [522, 237] on link "ChIP-IT ® Express Enzymatic Kit and Enzymatic Shearing Kit Manual [English]" at bounding box center [403, 242] width 362 height 20
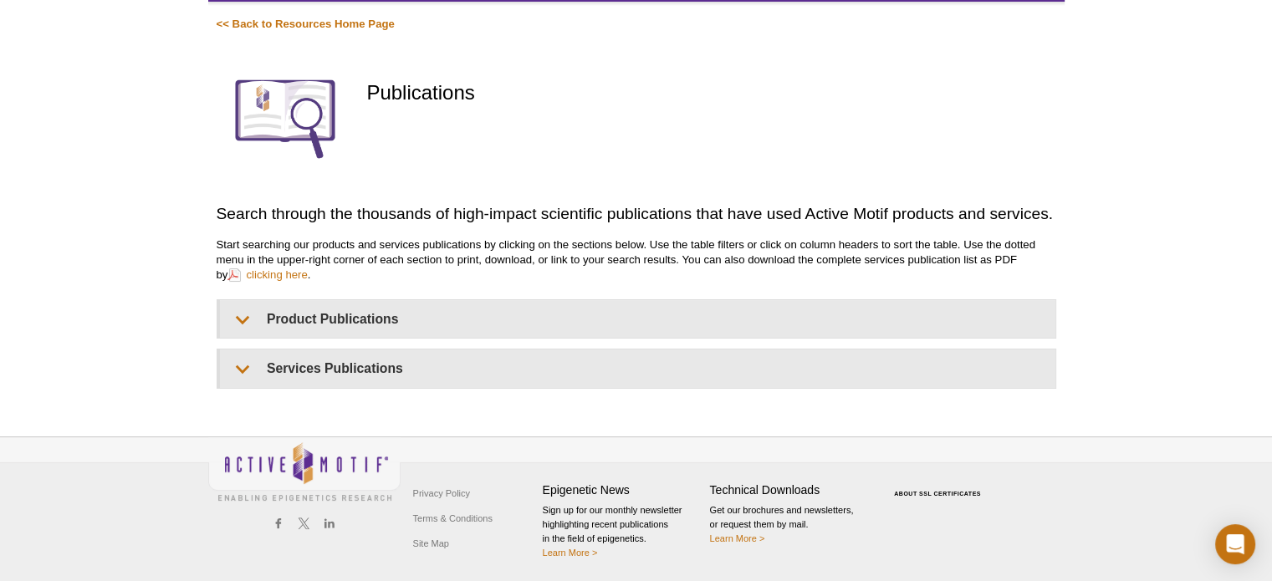
scroll to position [125, 0]
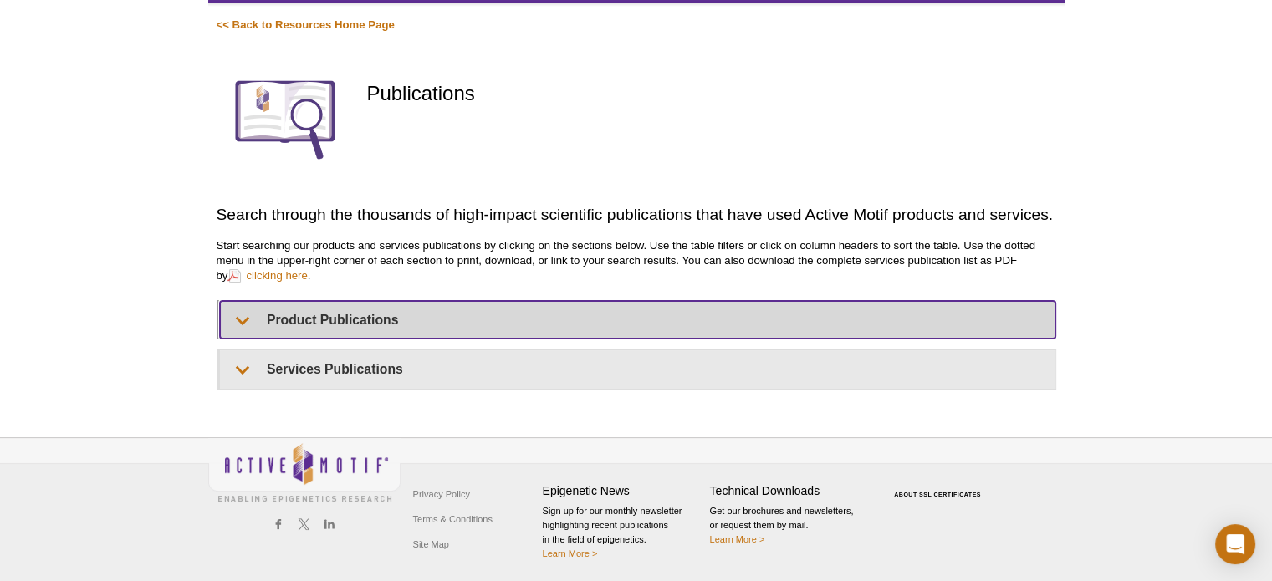
click at [242, 316] on summary "Product Publications" at bounding box center [638, 320] width 836 height 38
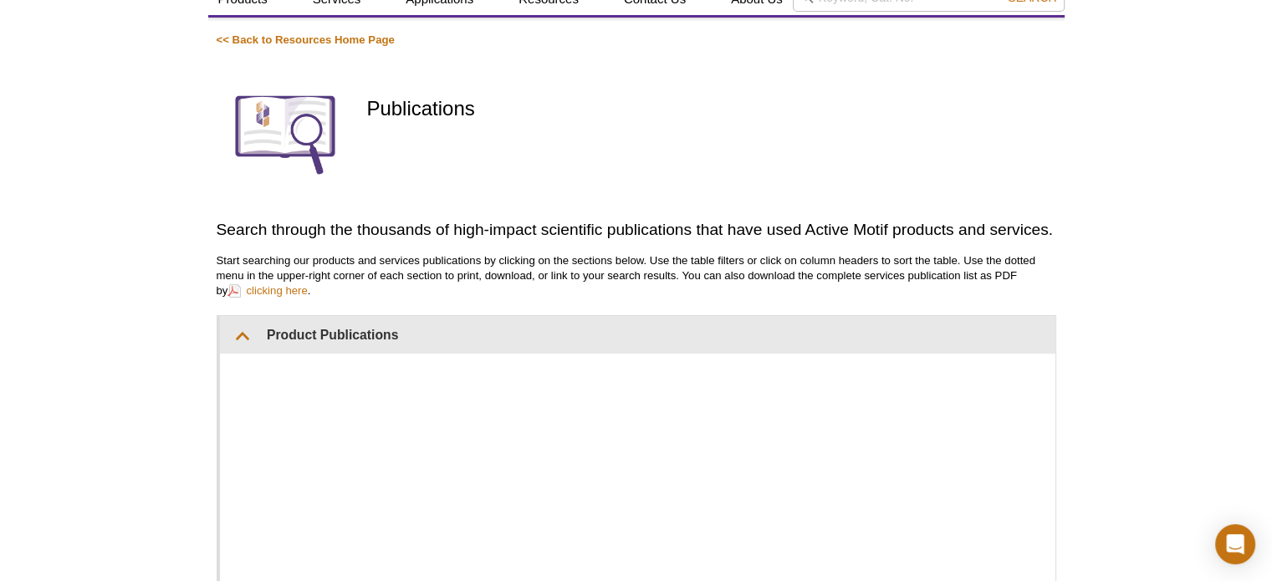
scroll to position [0, 0]
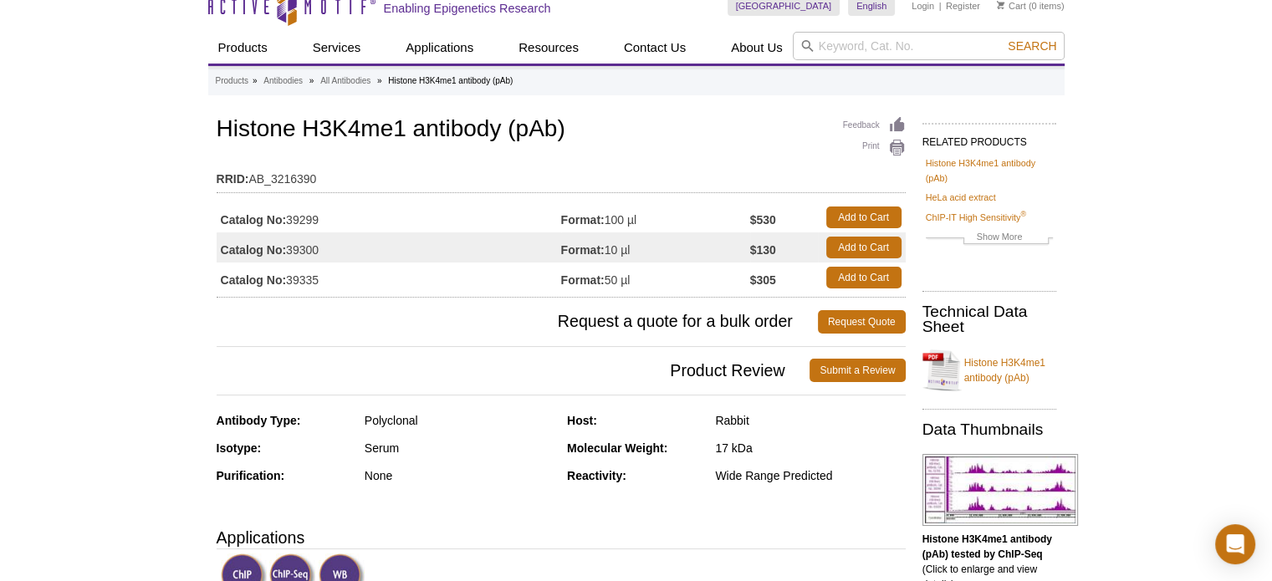
scroll to position [84, 0]
